Goal: Find specific page/section: Find specific page/section

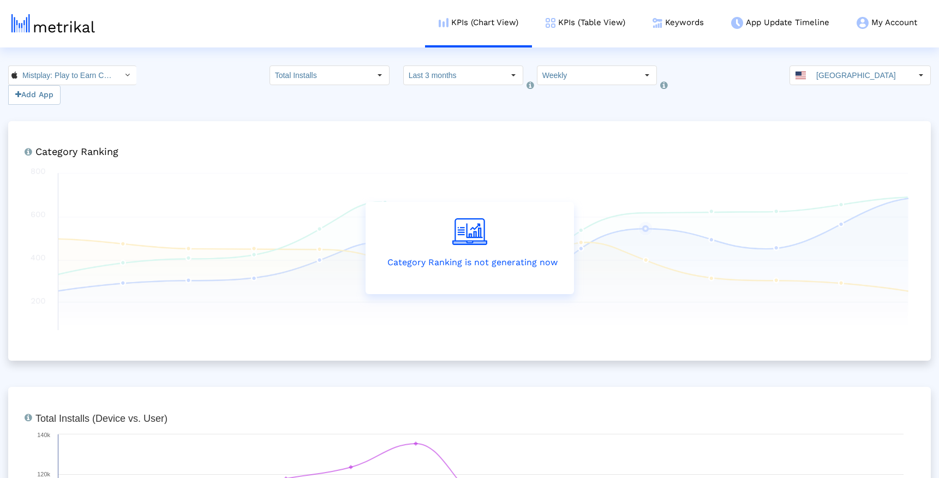
scroll to position [0, 70]
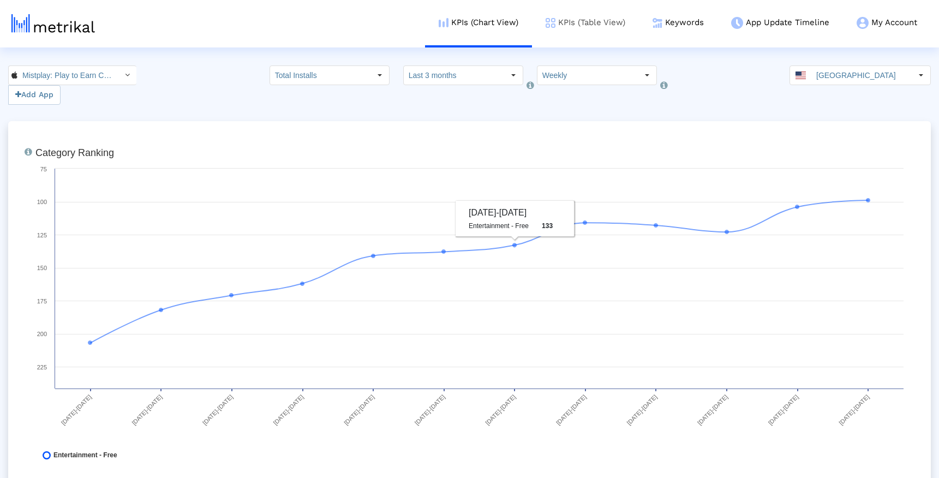
click at [569, 26] on link "KPIs (Table View)" at bounding box center [585, 22] width 107 height 45
click at [580, 23] on link "KPIs (Table View)" at bounding box center [585, 22] width 107 height 45
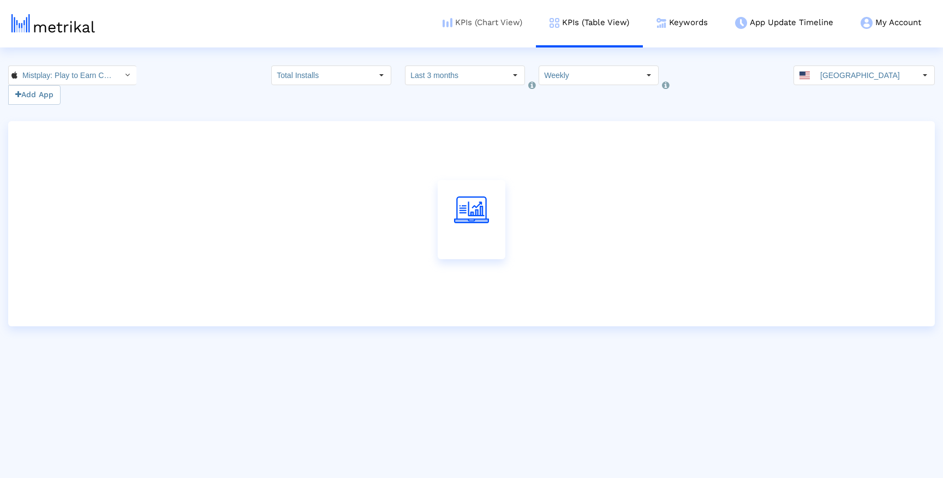
click at [483, 22] on link "KPIs (Chart View)" at bounding box center [482, 22] width 107 height 45
